Goal: Task Accomplishment & Management: Manage account settings

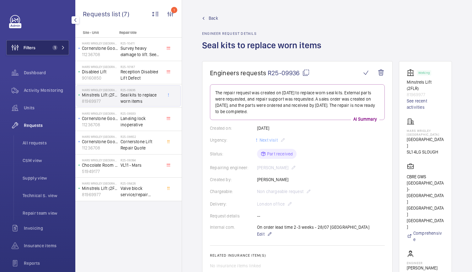
click at [63, 44] on button "Filters 1" at bounding box center [37, 47] width 63 height 15
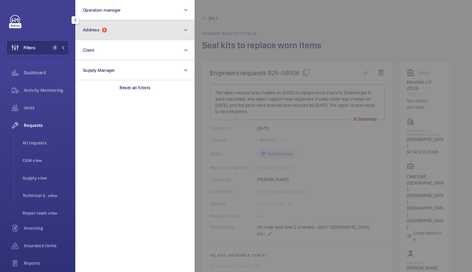
click at [103, 31] on span "1" at bounding box center [104, 30] width 5 height 5
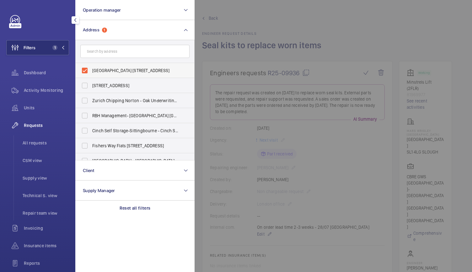
click at [86, 69] on label "Mars Wrigley UK - Dundee Road, SLOUGH SL1 4LG" at bounding box center [130, 70] width 109 height 15
click at [86, 69] on input "Mars Wrigley UK - Dundee Road, SLOUGH SL1 4LG" at bounding box center [84, 70] width 13 height 13
checkbox input "false"
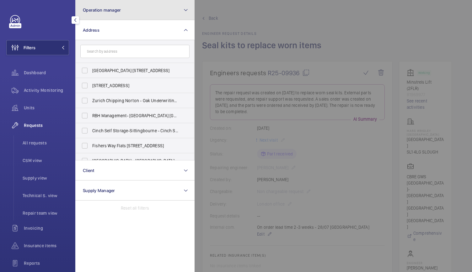
click at [102, 11] on span "Operation manager" at bounding box center [102, 10] width 38 height 5
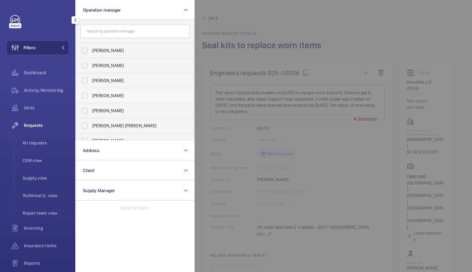
scroll to position [38, 0]
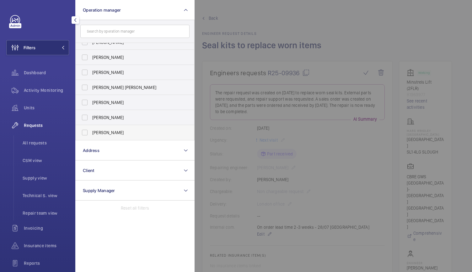
click at [84, 135] on label "[PERSON_NAME]" at bounding box center [130, 132] width 109 height 15
click at [84, 135] on input "[PERSON_NAME]" at bounding box center [84, 132] width 13 height 13
checkbox input "true"
click at [43, 95] on div "Activity Monitoring" at bounding box center [37, 90] width 63 height 15
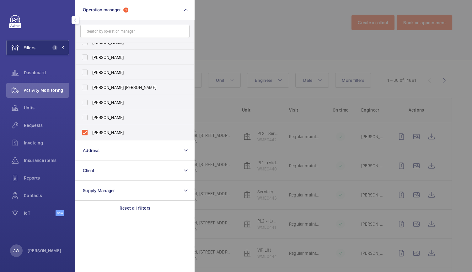
click at [236, 63] on div at bounding box center [430, 136] width 472 height 272
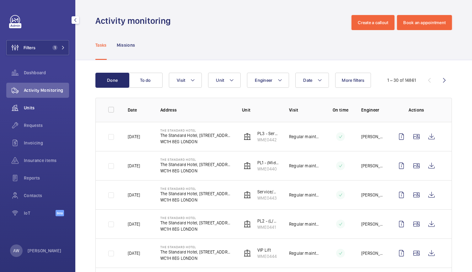
click at [35, 107] on span "Units" at bounding box center [46, 108] width 45 height 6
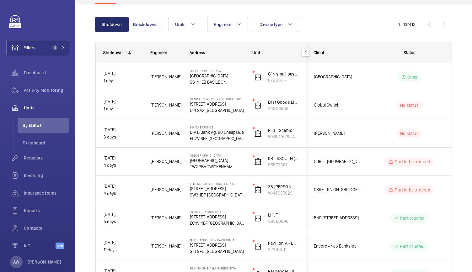
scroll to position [52, 0]
click at [40, 46] on button "Filters 1" at bounding box center [37, 47] width 63 height 15
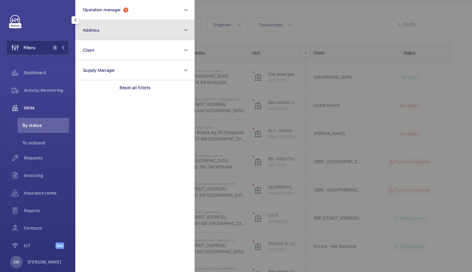
click at [97, 36] on button "Address" at bounding box center [134, 30] width 119 height 20
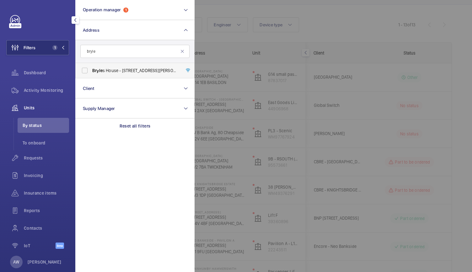
type input "bryle"
click at [113, 69] on span "Bryle s House - 1 Berry St, LONDON EC1V 0AA" at bounding box center [135, 70] width 86 height 6
click at [91, 69] on input "Bryle s House - 1 Berry St, LONDON EC1V 0AA" at bounding box center [84, 70] width 13 height 13
checkbox input "true"
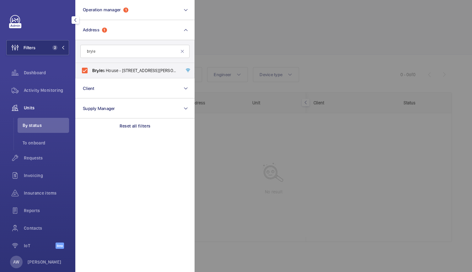
click at [279, 43] on div at bounding box center [430, 136] width 472 height 272
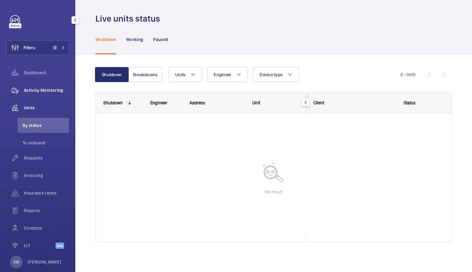
click at [48, 91] on span "Activity Monitoring" at bounding box center [46, 90] width 45 height 6
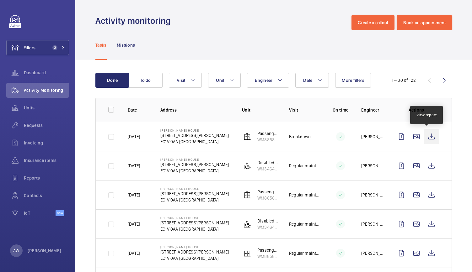
click at [424, 138] on wm-front-icon-button at bounding box center [431, 136] width 15 height 15
click at [41, 124] on span "Requests" at bounding box center [46, 125] width 45 height 6
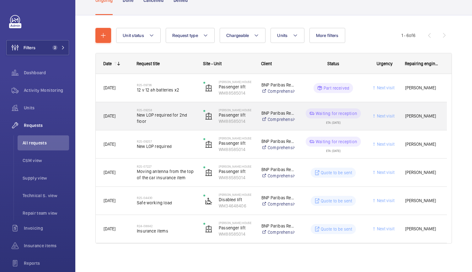
scroll to position [51, 0]
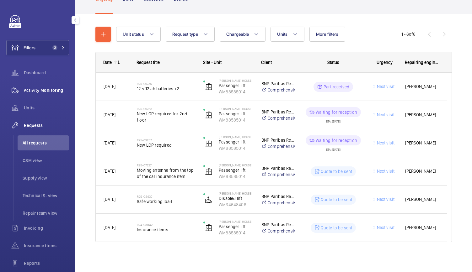
click at [56, 88] on span "Activity Monitoring" at bounding box center [46, 90] width 45 height 6
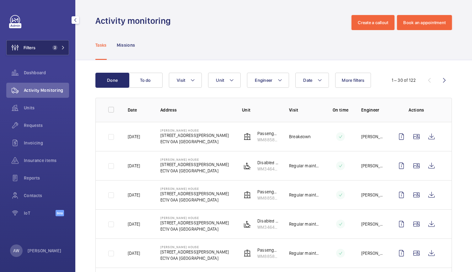
click at [52, 51] on button "Filters 2" at bounding box center [37, 47] width 63 height 15
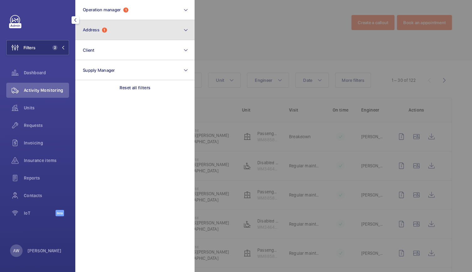
click at [94, 31] on span "Address" at bounding box center [91, 29] width 17 height 5
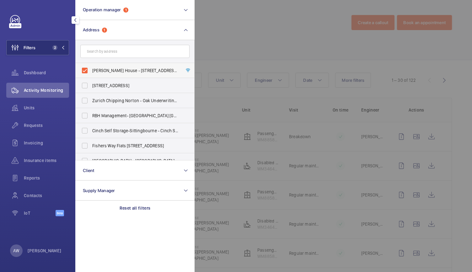
click at [88, 70] on label "Bryles House - 1 Berry St, LONDON EC1V 0AA" at bounding box center [130, 70] width 109 height 15
click at [88, 70] on input "Bryles House - 1 Berry St, LONDON EC1V 0AA" at bounding box center [84, 70] width 13 height 13
checkbox input "false"
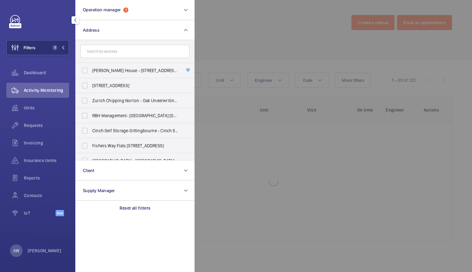
click at [249, 25] on div at bounding box center [430, 136] width 472 height 272
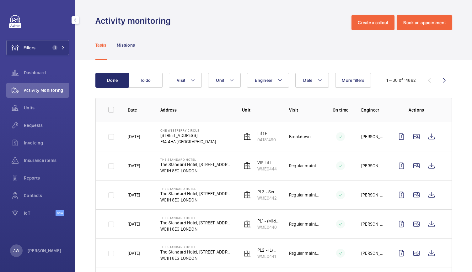
scroll to position [64, 0]
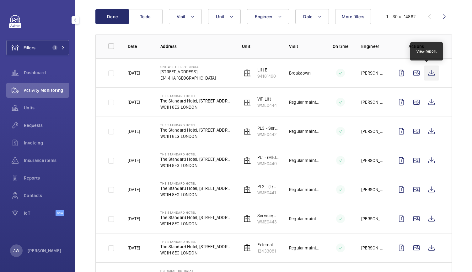
click at [428, 72] on wm-front-icon-button at bounding box center [431, 73] width 15 height 15
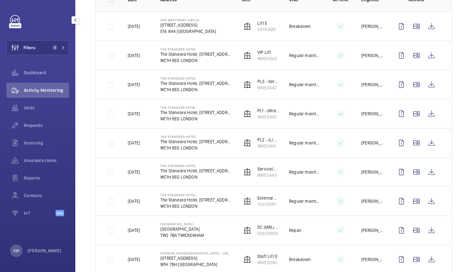
scroll to position [111, 0]
click at [42, 75] on span "Dashboard" at bounding box center [46, 73] width 45 height 6
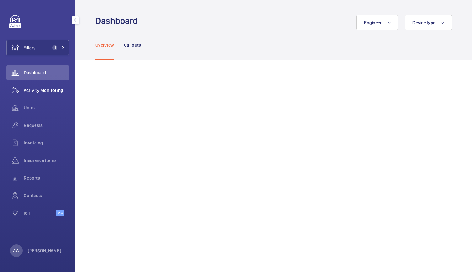
click at [40, 92] on span "Activity Monitoring" at bounding box center [46, 90] width 45 height 6
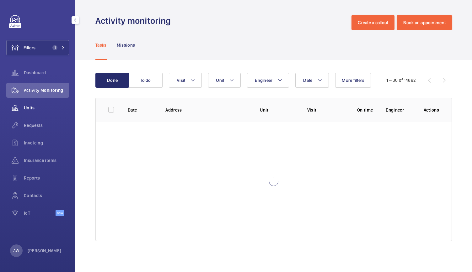
click at [32, 109] on span "Units" at bounding box center [46, 108] width 45 height 6
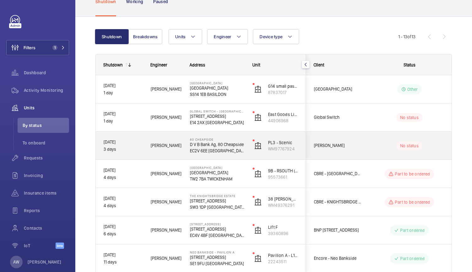
scroll to position [43, 0]
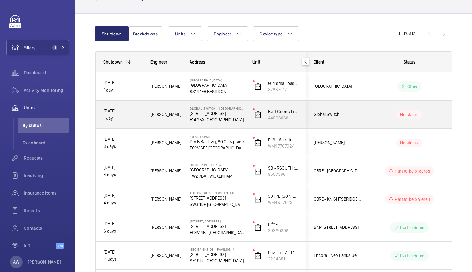
click at [380, 117] on wm-front-pills-cell "No status" at bounding box center [409, 114] width 78 height 9
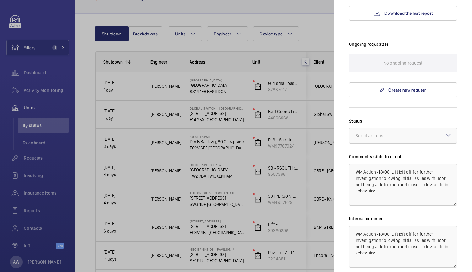
scroll to position [164, 0]
drag, startPoint x: 388, startPoint y: 179, endPoint x: 352, endPoint y: 154, distance: 43.3
click at [352, 163] on textarea "WM Action -18/08 Lift left off for further investigation following initial issu…" at bounding box center [403, 184] width 108 height 42
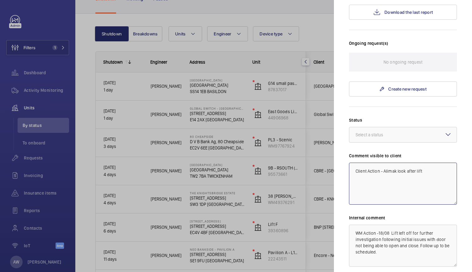
type textarea "Client Action - Alimak look after lift"
drag, startPoint x: 403, startPoint y: 241, endPoint x: 350, endPoint y: 216, distance: 59.0
click at [350, 225] on textarea "WM Action -18/08 Lift left off for further investigation following initial issu…" at bounding box center [403, 246] width 108 height 42
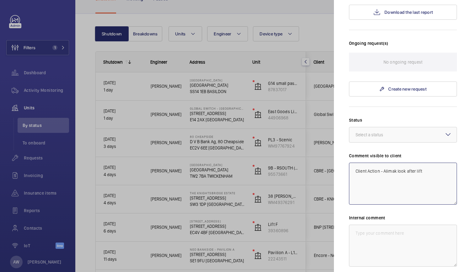
drag, startPoint x: 435, startPoint y: 164, endPoint x: 347, endPoint y: 151, distance: 89.3
click at [347, 151] on mat-sidenav "Stopped unit Global Switch - London East 3 Nutmeg Lane E14 2AX LONDON Global Sw…" at bounding box center [403, 136] width 138 height 272
click at [359, 225] on textarea at bounding box center [403, 246] width 108 height 42
paste textarea "Client Action - Alimak look after lift"
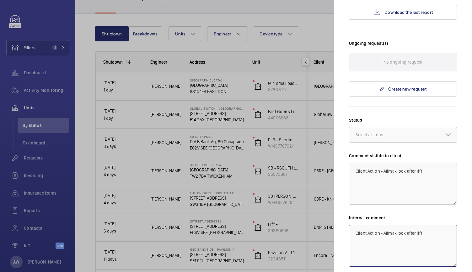
scroll to position [206, 0]
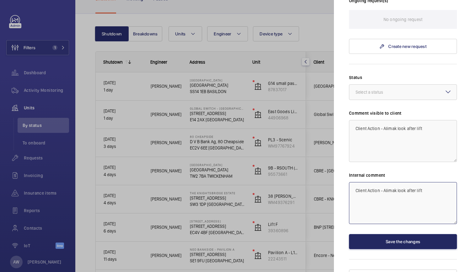
type textarea "Client Action - Alimak look after lift"
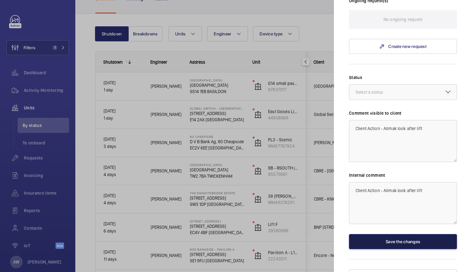
click at [404, 234] on button "Save the changes" at bounding box center [403, 241] width 108 height 15
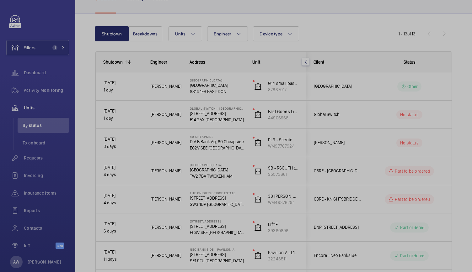
scroll to position [0, 0]
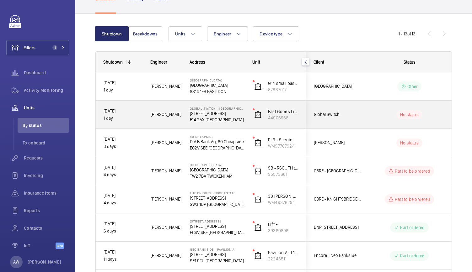
click at [239, 117] on p "E14 2AX LONDON" at bounding box center [217, 120] width 55 height 6
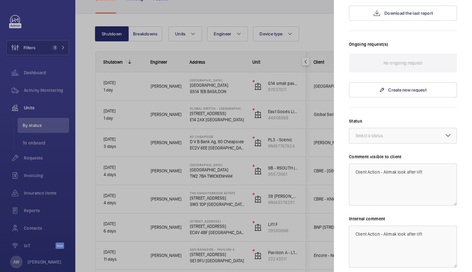
scroll to position [206, 0]
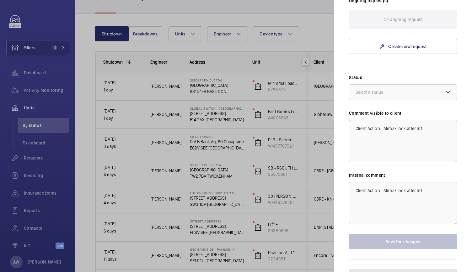
click at [373, 270] on button "Pause the unit" at bounding box center [403, 277] width 108 height 15
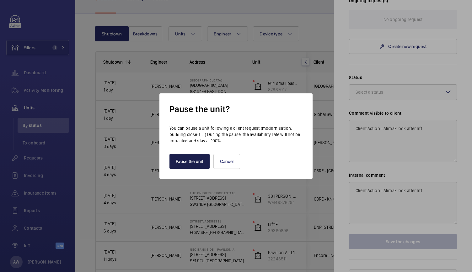
click at [191, 160] on button "Pause the unit" at bounding box center [189, 161] width 40 height 15
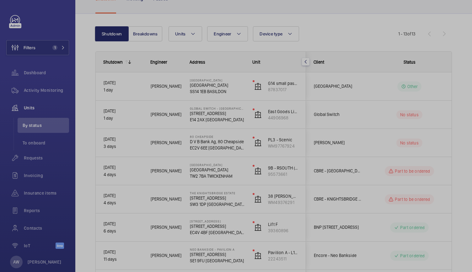
scroll to position [0, 0]
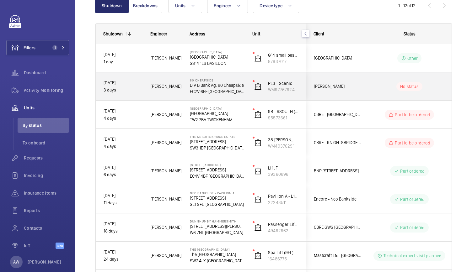
scroll to position [72, 0]
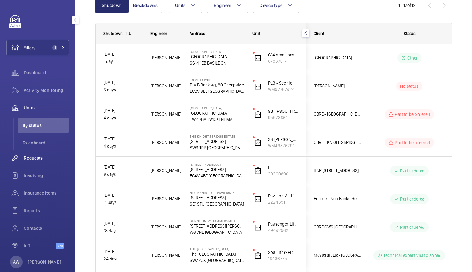
click at [29, 162] on div "Requests" at bounding box center [37, 158] width 63 height 15
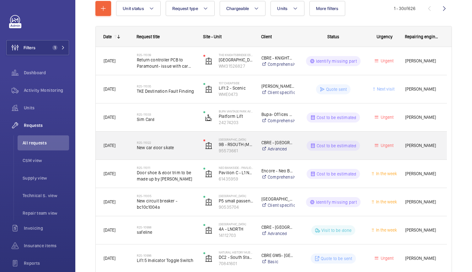
scroll to position [77, 0]
click at [191, 156] on div "R25-11022 New car door skate" at bounding box center [162, 145] width 66 height 28
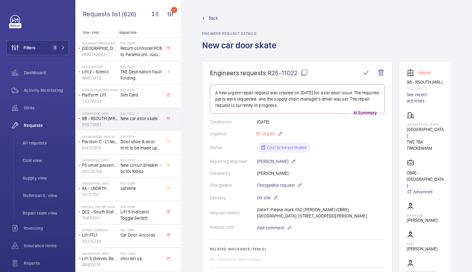
click at [207, 16] on link "Back" at bounding box center [241, 18] width 78 height 6
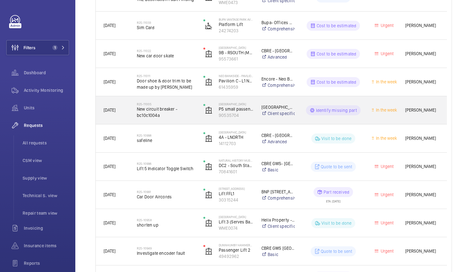
scroll to position [169, 0]
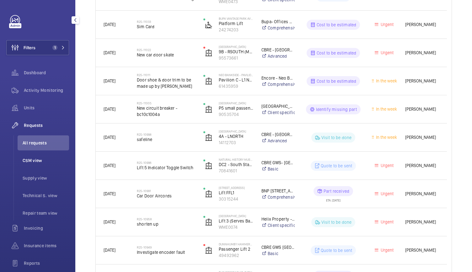
click at [29, 162] on span "CSM view" at bounding box center [46, 160] width 46 height 6
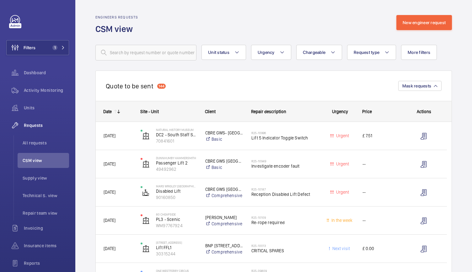
click at [374, 16] on div "Engineers requests CSM view New engineer request" at bounding box center [273, 25] width 356 height 20
